Goal: Task Accomplishment & Management: Complete application form

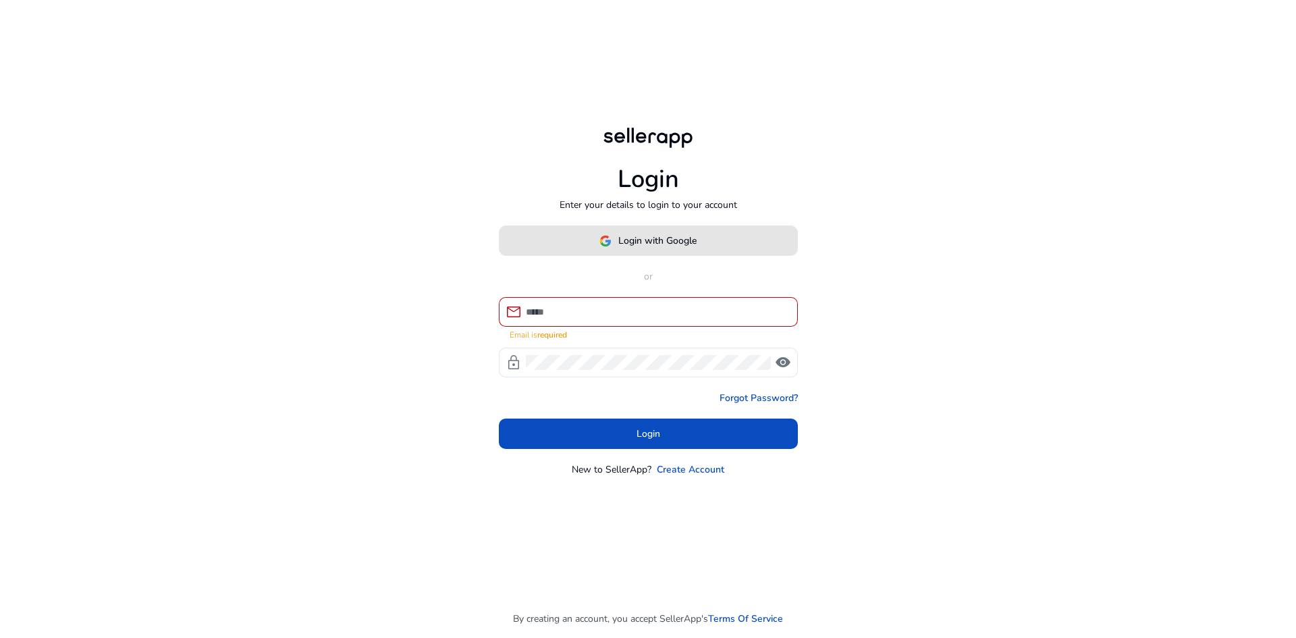
click at [615, 242] on span "Login with Google" at bounding box center [647, 241] width 97 height 14
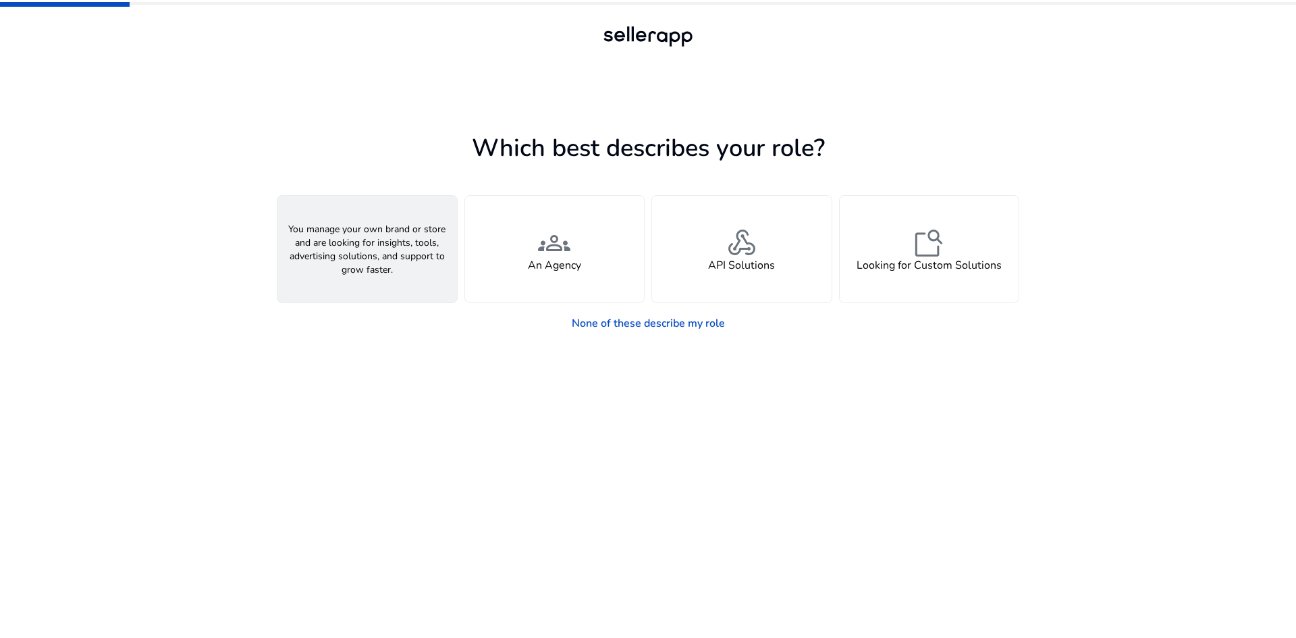
click at [387, 260] on div "person A Seller" at bounding box center [367, 249] width 180 height 107
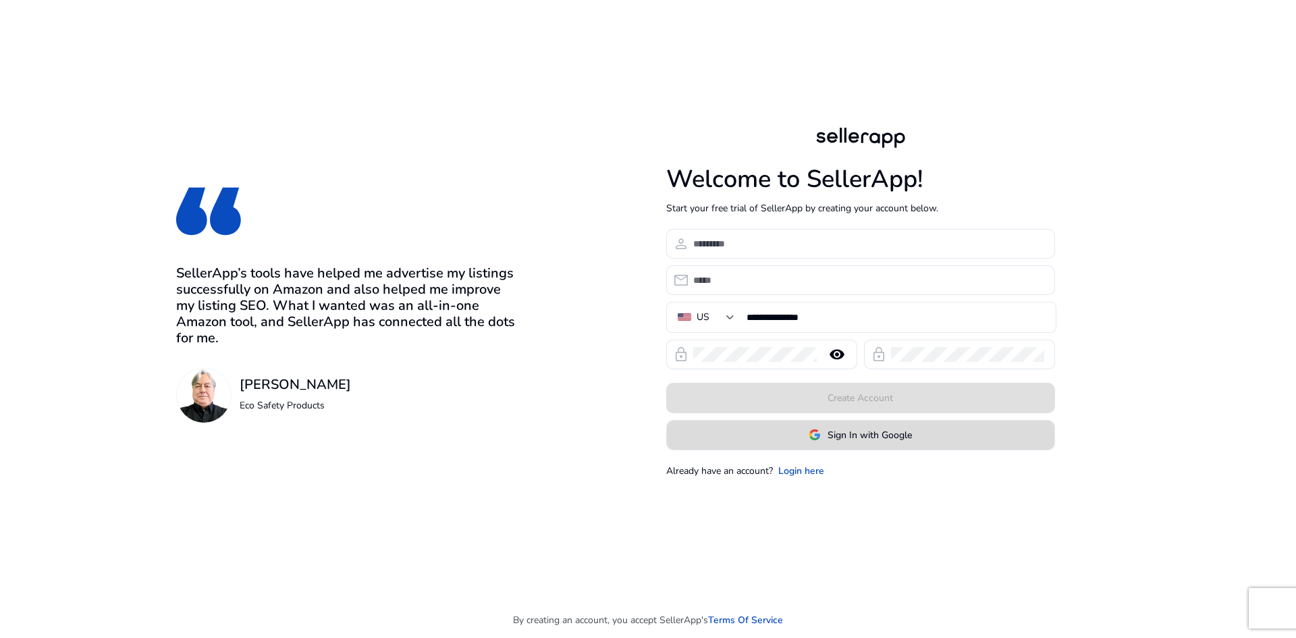
click at [836, 431] on span "Sign In with Google" at bounding box center [869, 435] width 84 height 14
